Goal: Task Accomplishment & Management: Use online tool/utility

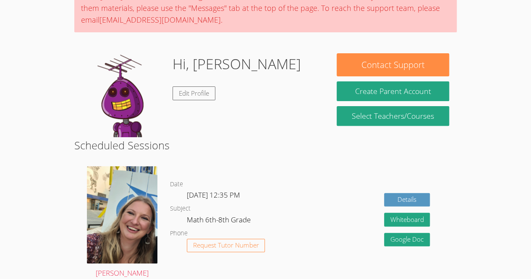
scroll to position [91, 0]
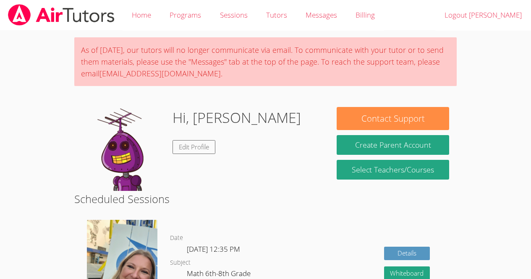
scroll to position [55, 0]
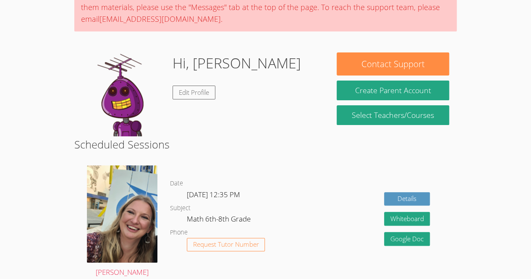
click at [34, 86] on body "Home Programs Sessions Tutors Messages Billing Logout [PERSON_NAME] As of [DATE…" at bounding box center [265, 84] width 531 height 279
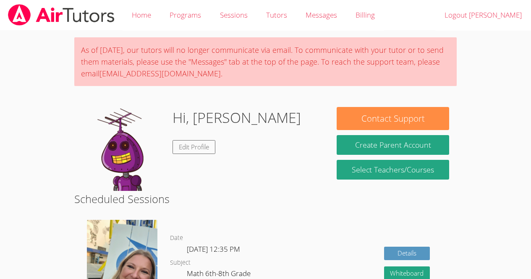
scroll to position [46, 0]
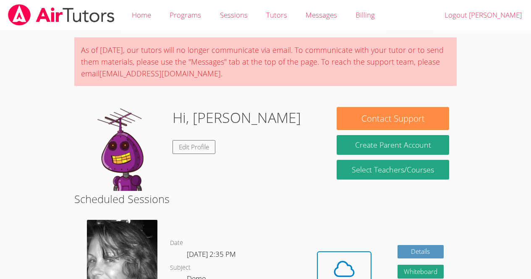
scroll to position [38, 0]
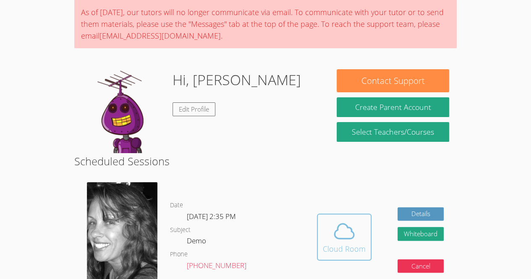
click at [352, 236] on icon at bounding box center [343, 230] width 23 height 23
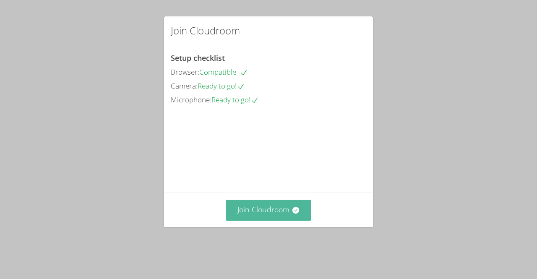
click at [268, 220] on button "Join Cloudroom" at bounding box center [269, 210] width 86 height 21
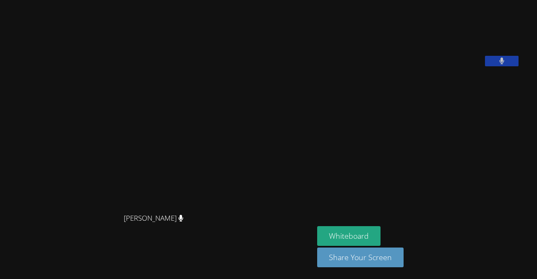
click at [8, 9] on div "[PERSON_NAME] [PERSON_NAME]" at bounding box center [156, 139] width 307 height 272
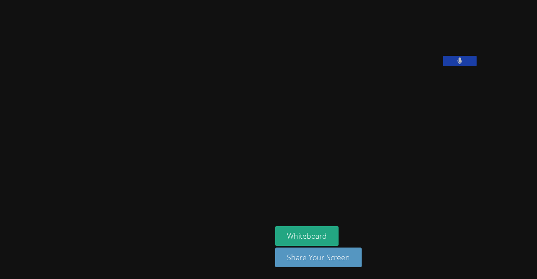
click at [333, 155] on aside "[PERSON_NAME] Whiteboard Share Your Screen" at bounding box center [377, 139] width 210 height 279
click at [275, 232] on button "Whiteboard" at bounding box center [306, 236] width 63 height 20
